Goal: Task Accomplishment & Management: Complete application form

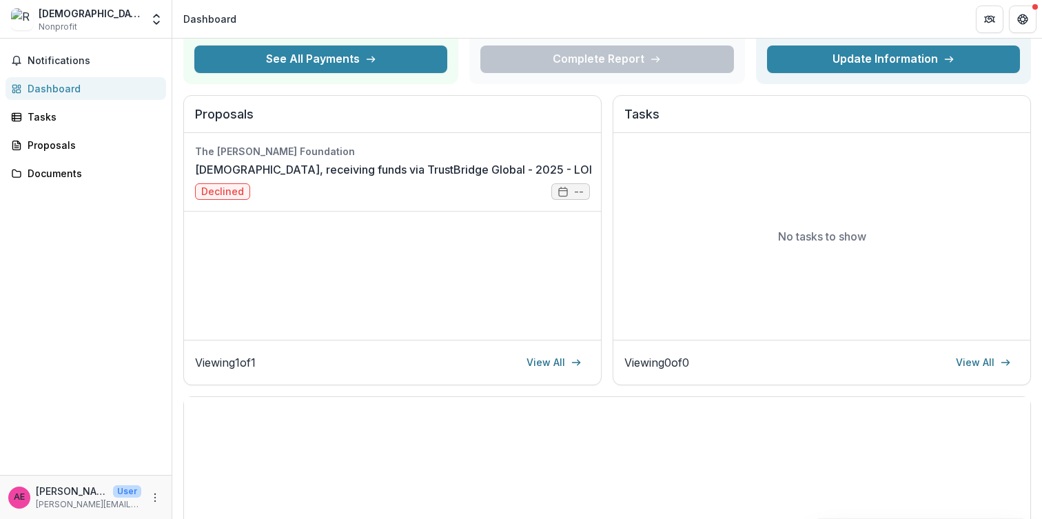
scroll to position [357, 0]
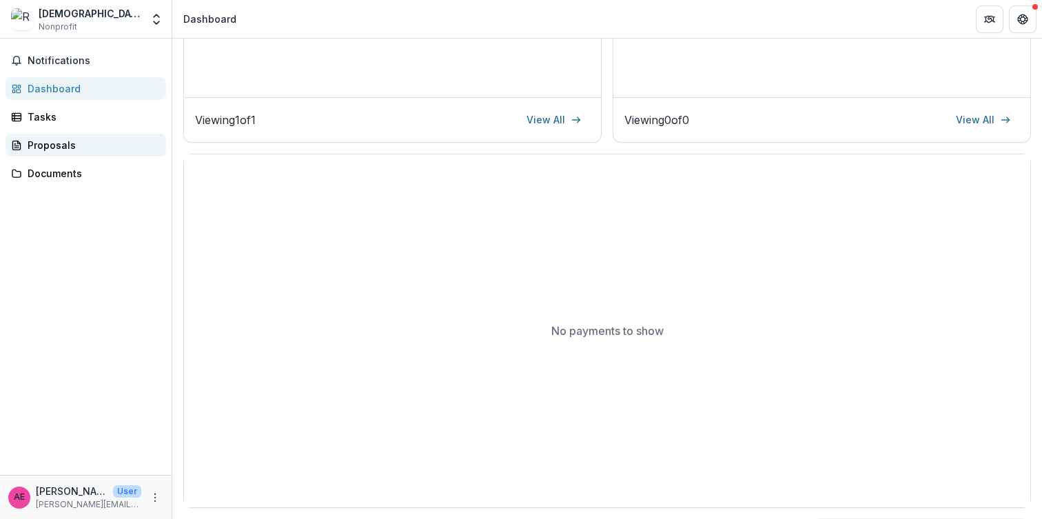
click at [99, 150] on div "Proposals" at bounding box center [92, 145] width 128 height 14
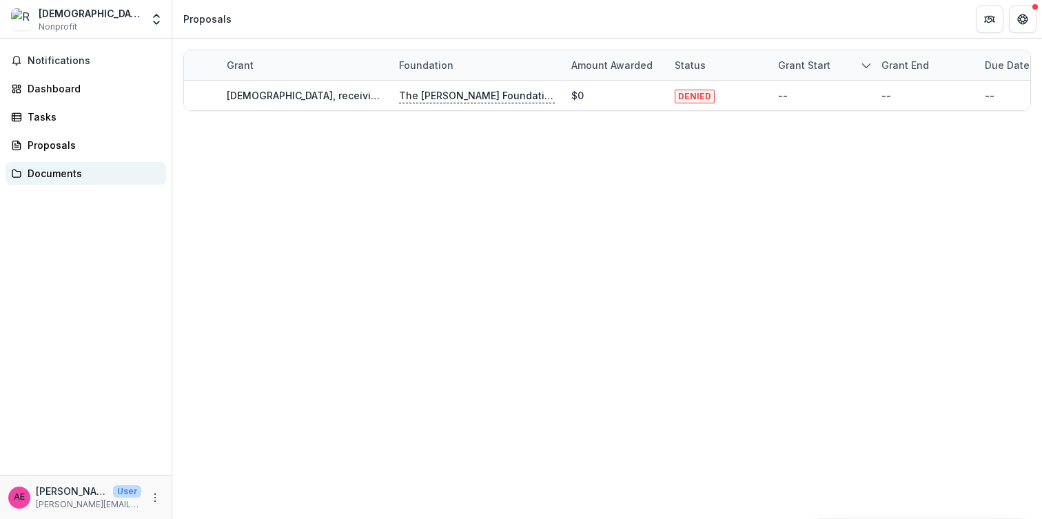
click at [99, 168] on div "Documents" at bounding box center [92, 173] width 128 height 14
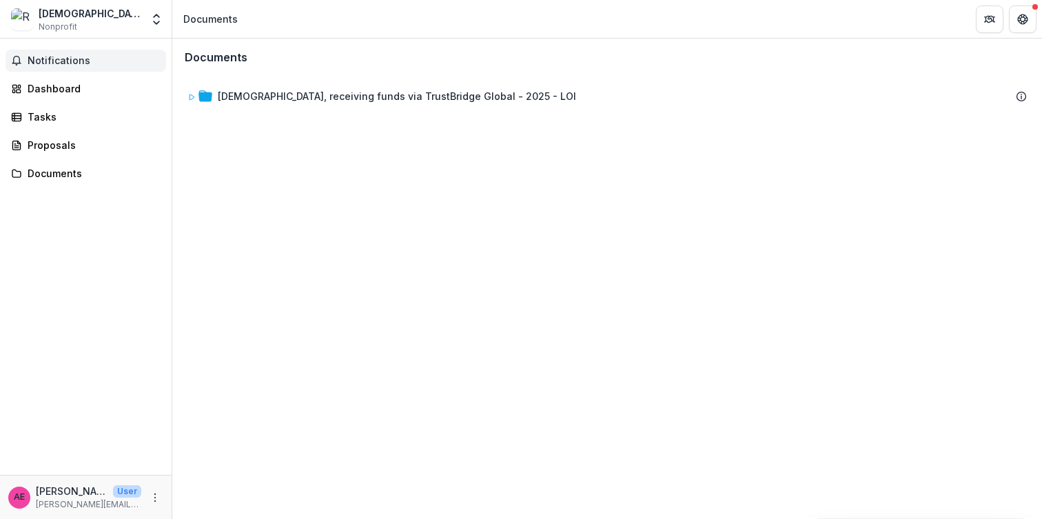
click at [123, 65] on span "Notifications" at bounding box center [94, 61] width 133 height 12
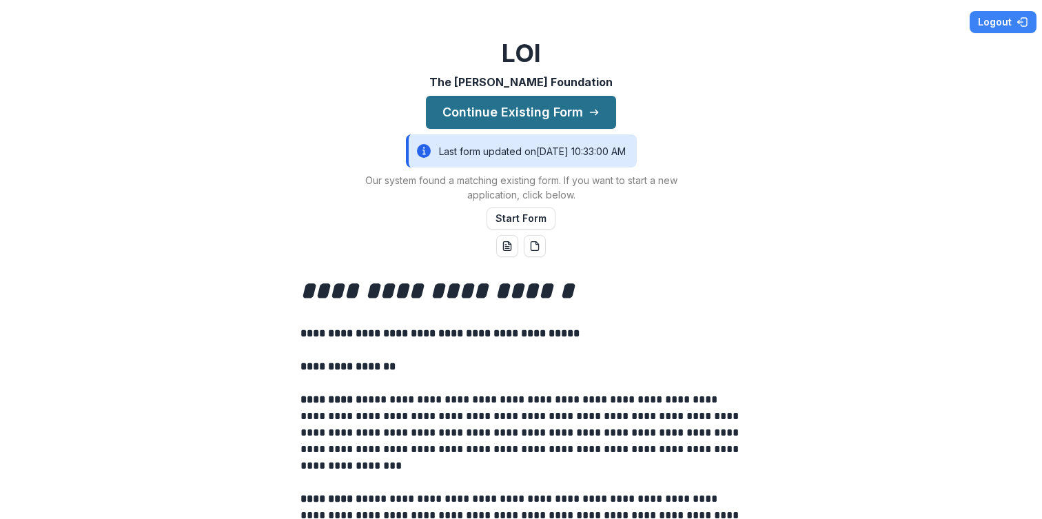
click at [483, 121] on button "Continue Existing Form" at bounding box center [521, 112] width 190 height 33
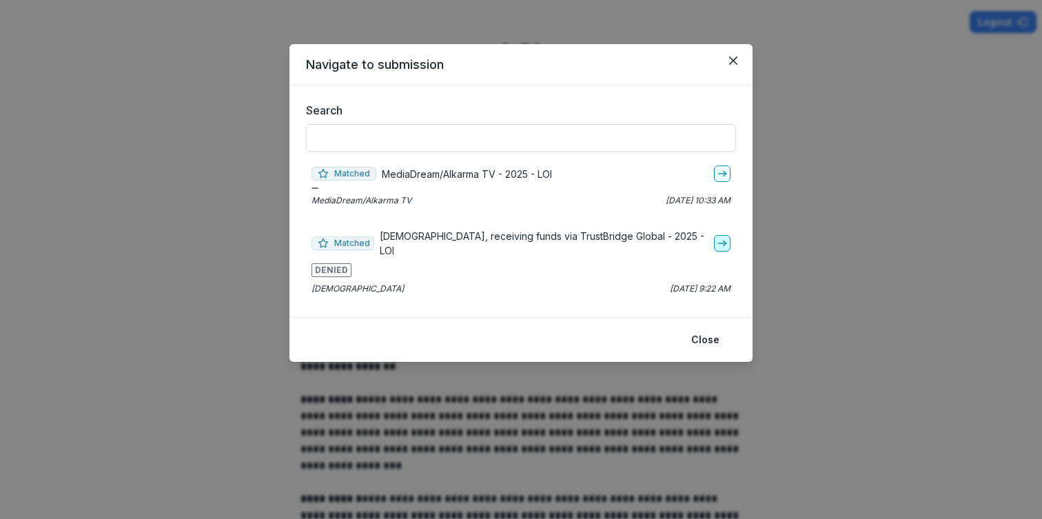
click at [717, 242] on icon "go-to" at bounding box center [722, 243] width 11 height 11
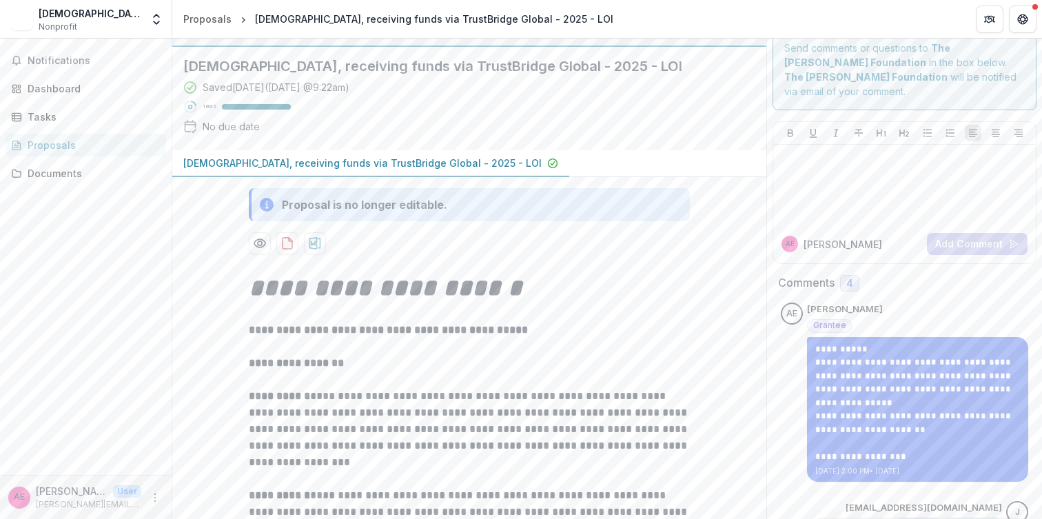
scroll to position [25, 0]
